Goal: Task Accomplishment & Management: Manage account settings

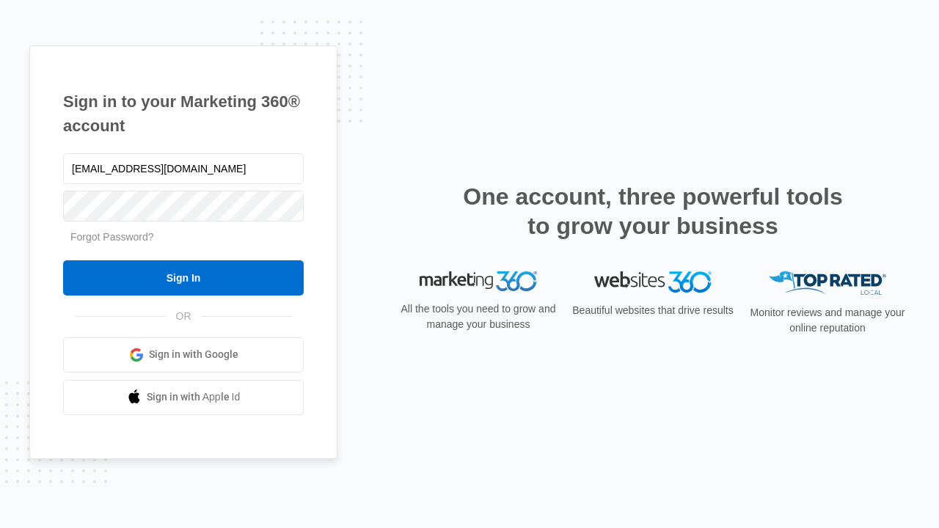
type input "dankie614@gmail.com"
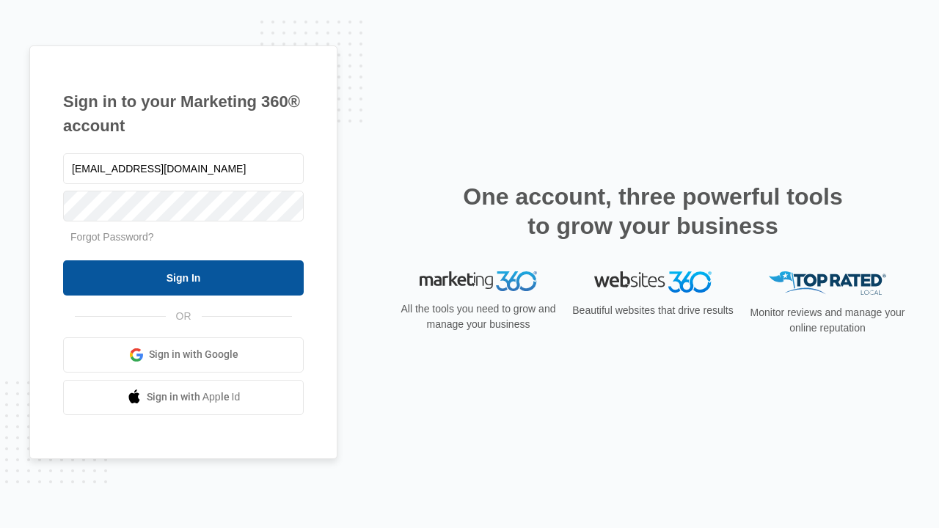
click at [183, 277] on input "Sign In" at bounding box center [183, 277] width 241 height 35
